Goal: Task Accomplishment & Management: Complete application form

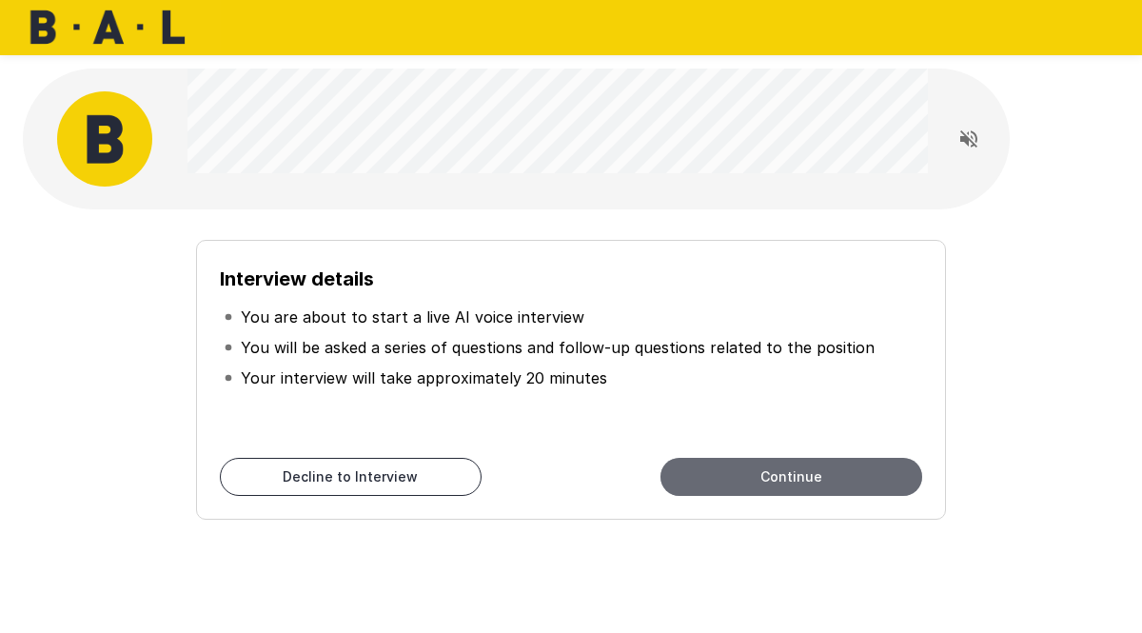
click at [784, 473] on button "Continue" at bounding box center [791, 477] width 262 height 38
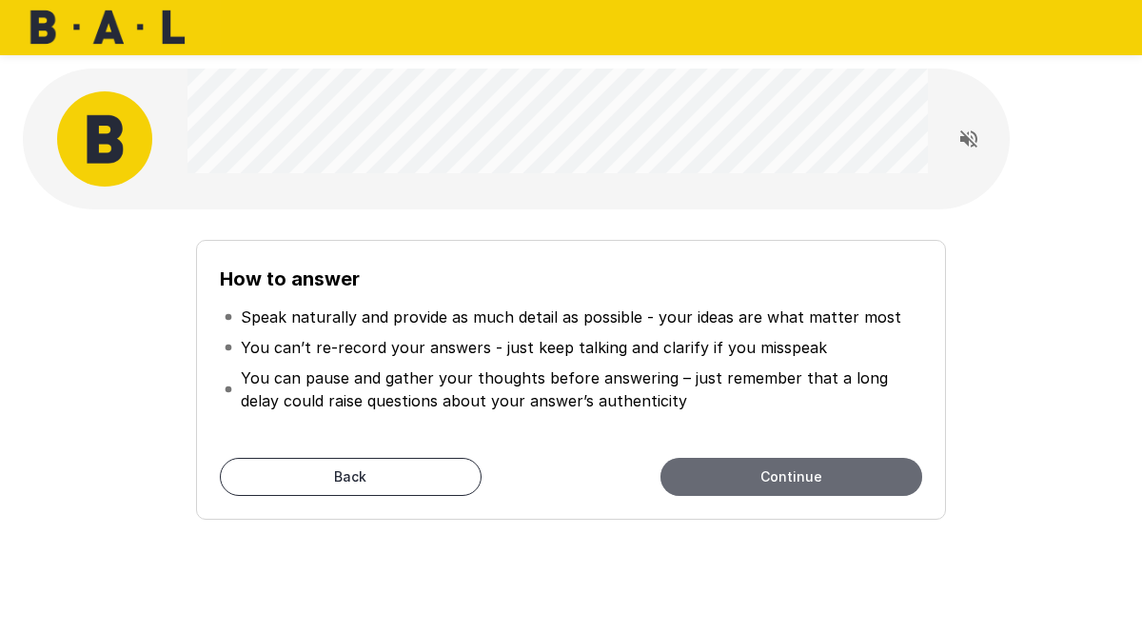
click at [781, 473] on button "Continue" at bounding box center [791, 477] width 262 height 38
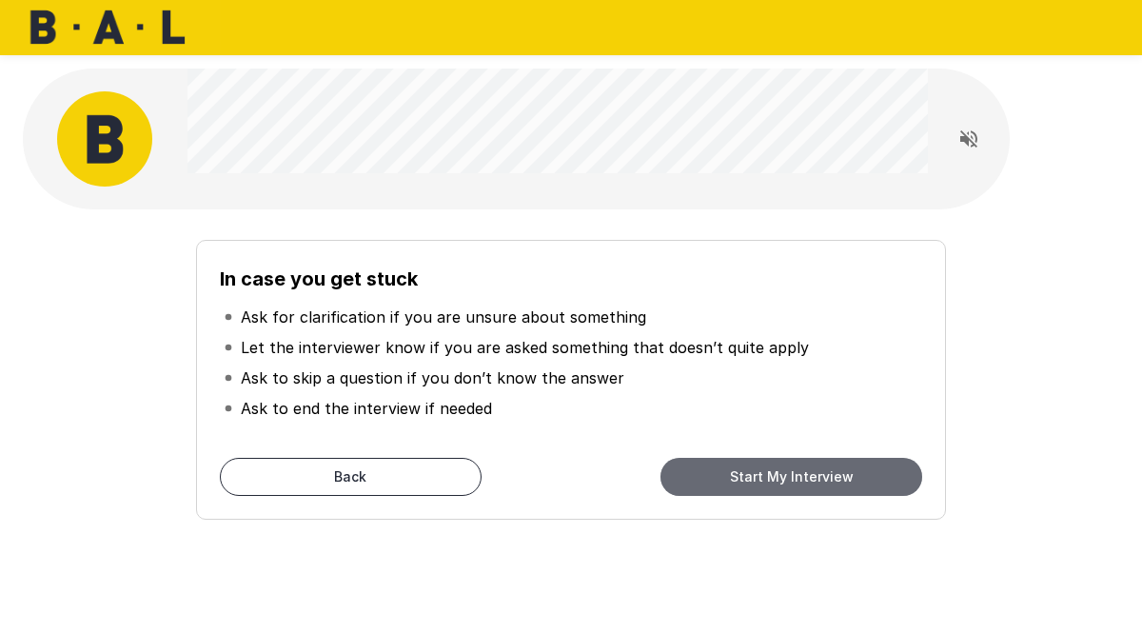
click at [781, 473] on button "Start My Interview" at bounding box center [791, 477] width 262 height 38
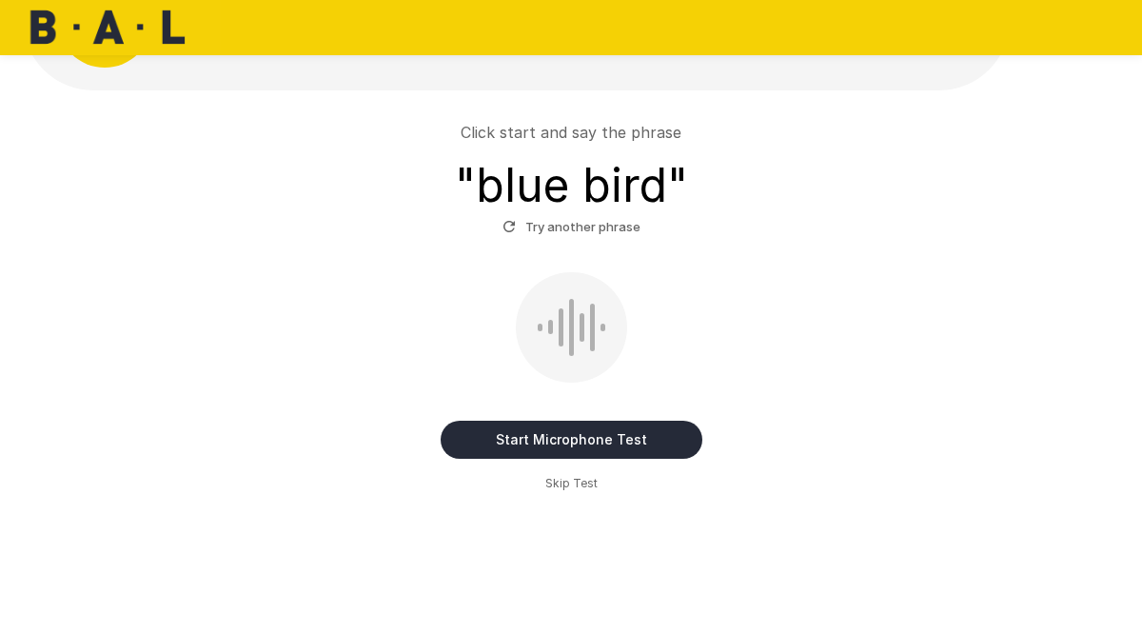
scroll to position [138, 0]
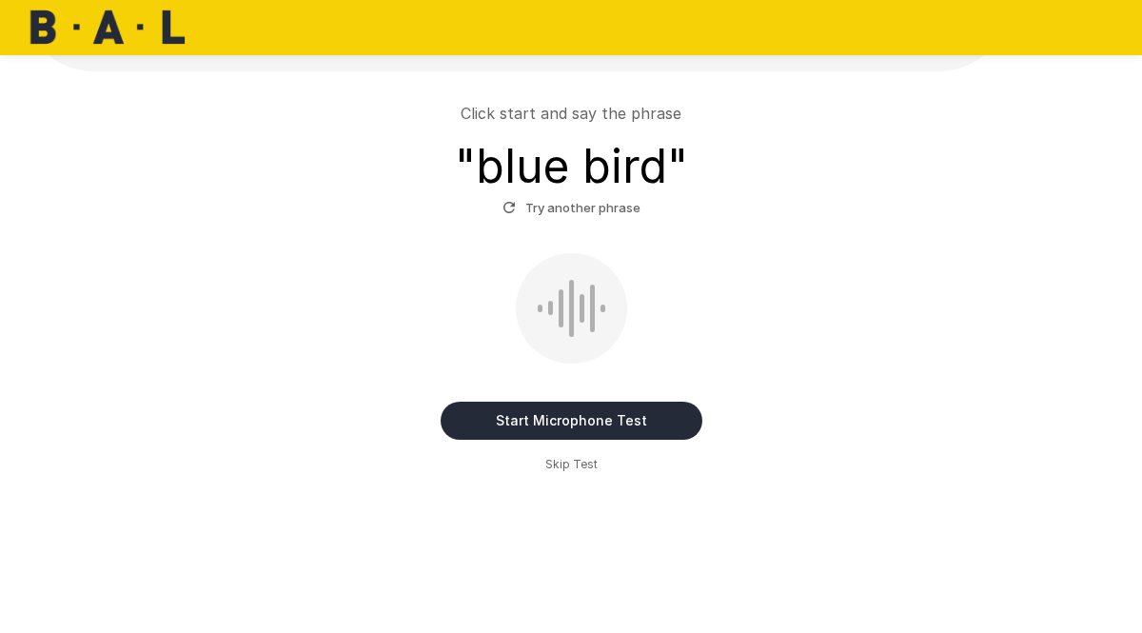
click at [564, 461] on span "Skip Test" at bounding box center [571, 464] width 52 height 19
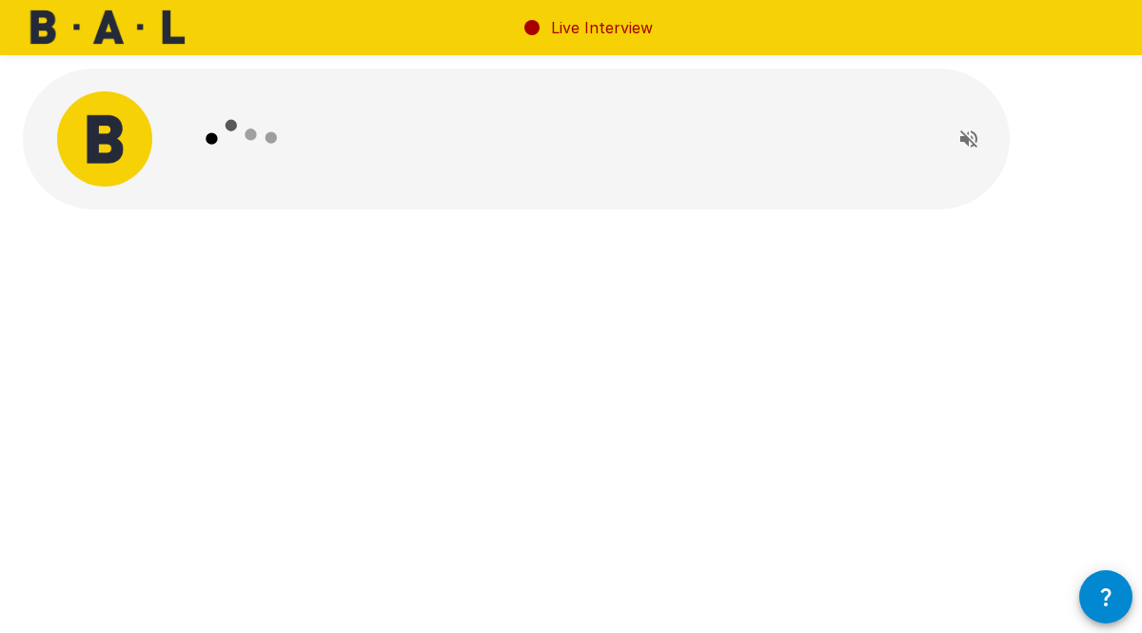
click at [121, 16] on img at bounding box center [110, 27] width 221 height 55
click at [134, 34] on img at bounding box center [110, 27] width 221 height 55
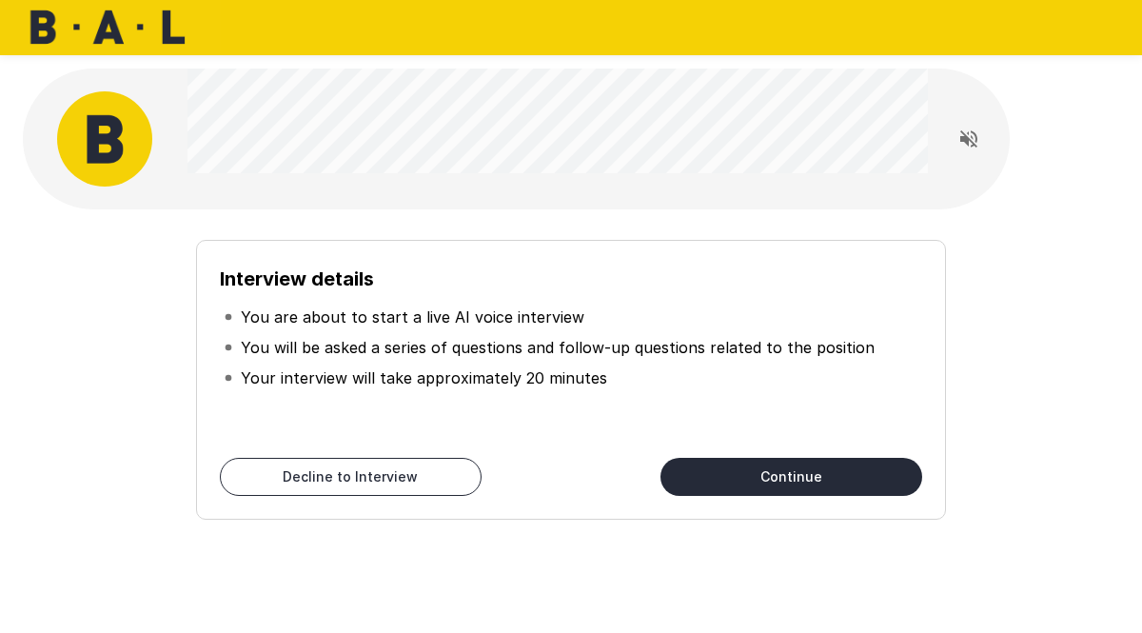
click at [809, 471] on button "Continue" at bounding box center [791, 477] width 262 height 38
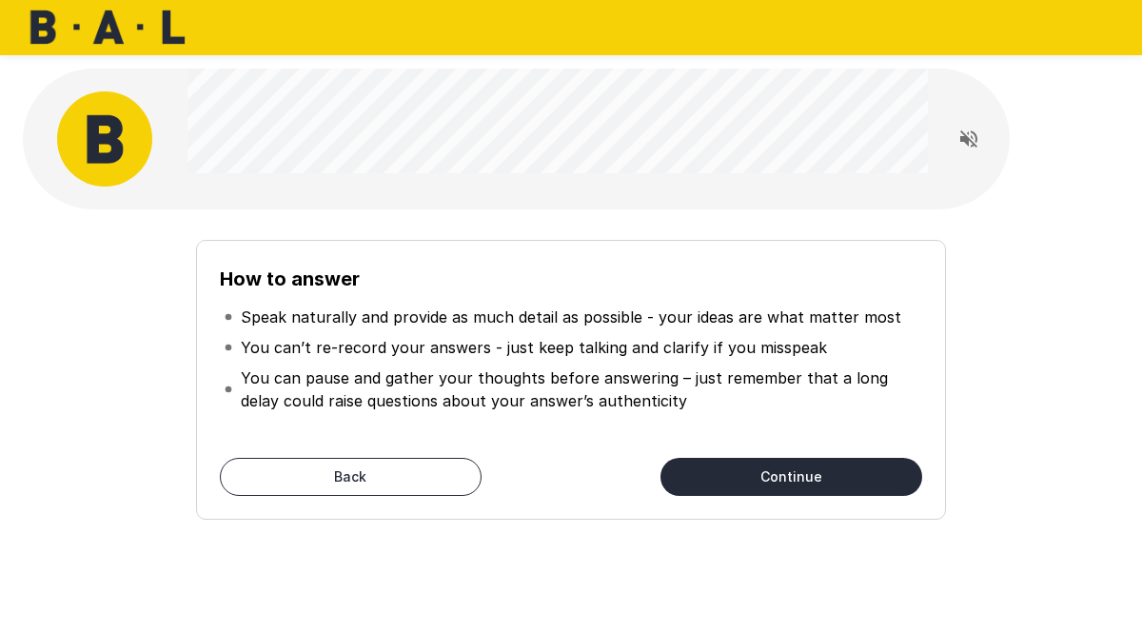
click at [809, 471] on button "Continue" at bounding box center [791, 477] width 262 height 38
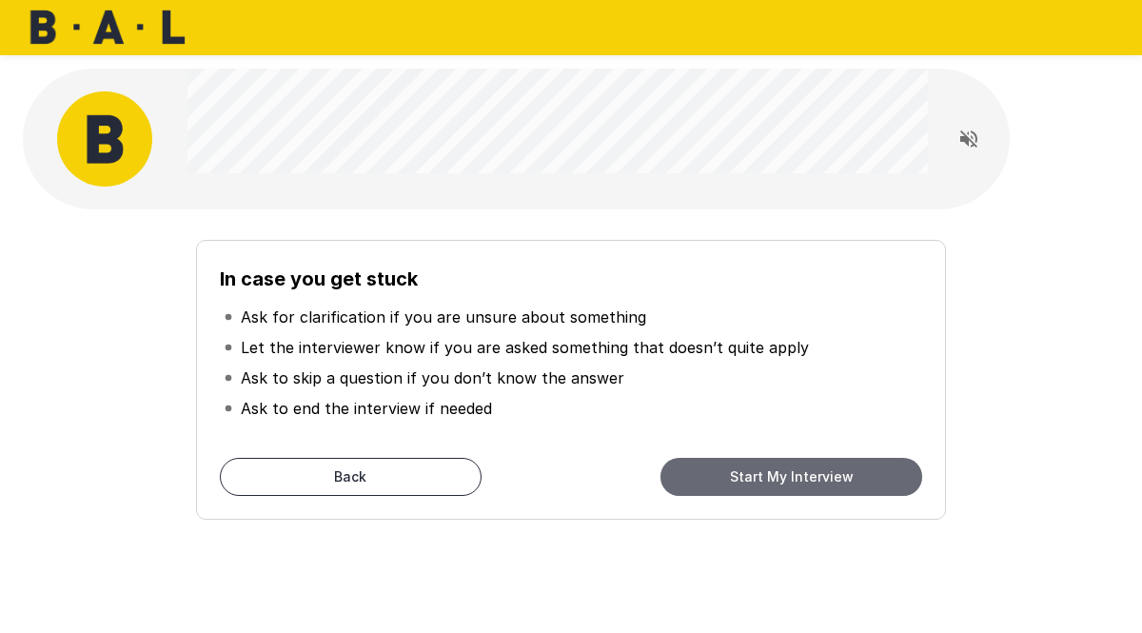
click at [809, 471] on button "Start My Interview" at bounding box center [791, 477] width 262 height 38
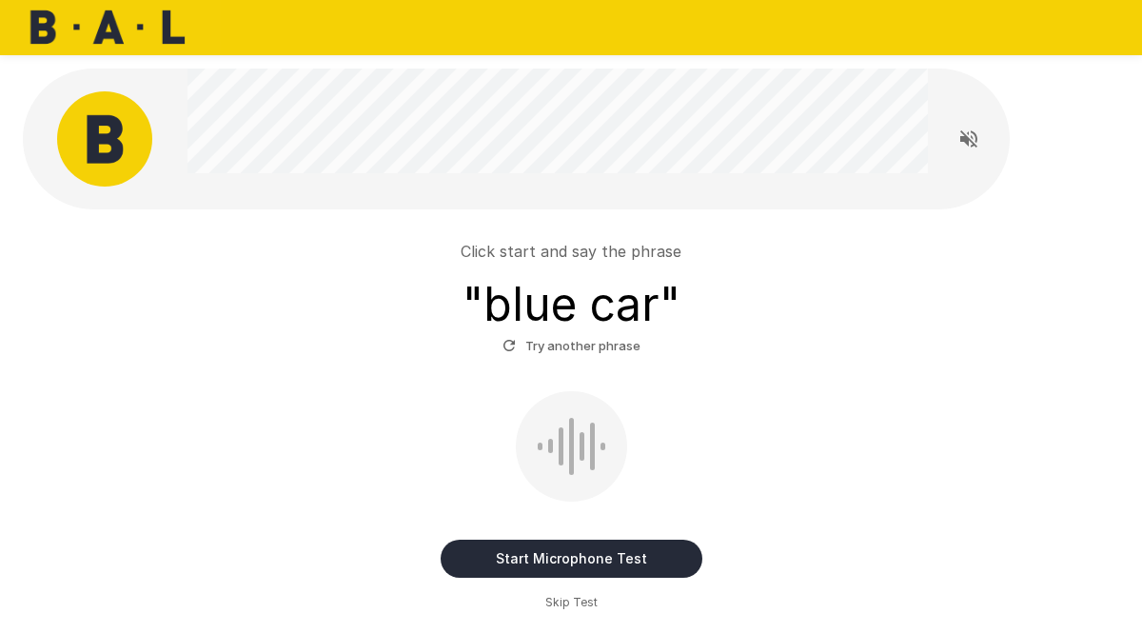
click at [571, 603] on span "Skip Test" at bounding box center [571, 602] width 52 height 19
